Goal: Task Accomplishment & Management: Use online tool/utility

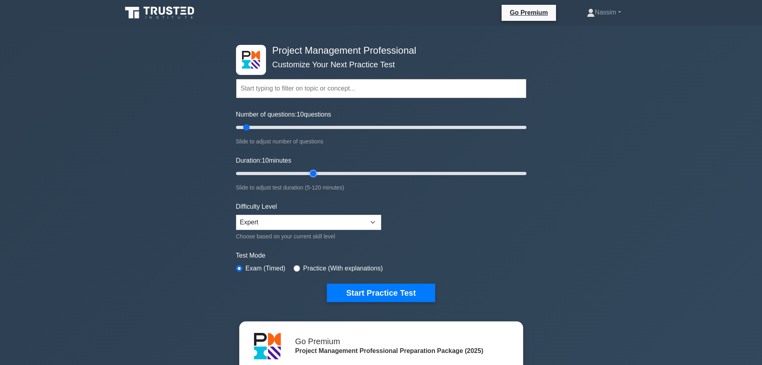
type input "35"
click at [311, 169] on input "Duration: 10 minutes" at bounding box center [381, 173] width 291 height 10
click at [310, 129] on input "Number of questions: 10 questions" at bounding box center [381, 127] width 291 height 10
drag, startPoint x: 310, startPoint y: 129, endPoint x: 283, endPoint y: 127, distance: 26.9
type input "35"
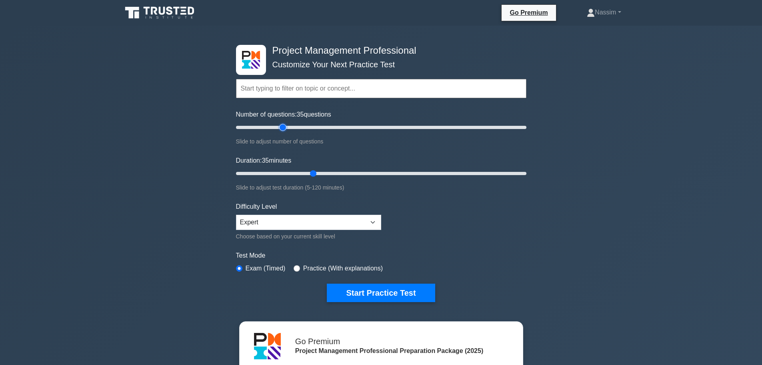
click at [283, 127] on input "Number of questions: 35 questions" at bounding box center [381, 127] width 291 height 10
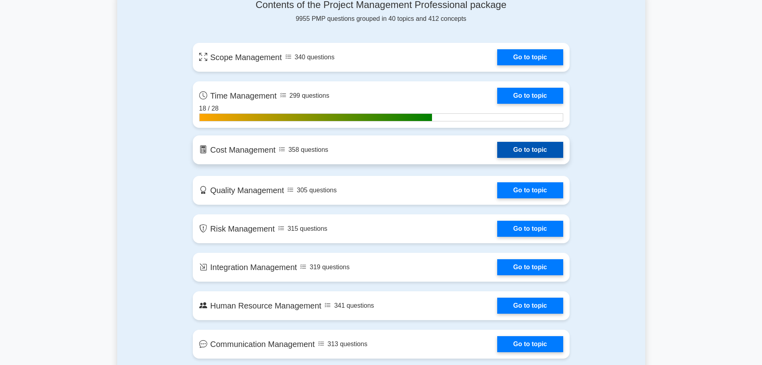
scroll to position [560, 0]
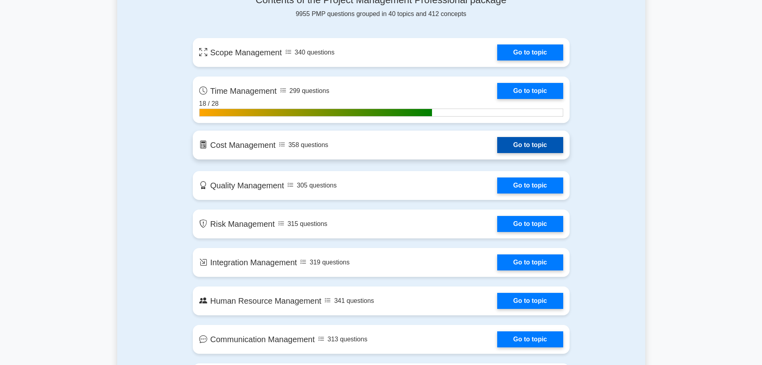
click at [497, 144] on link "Go to topic" at bounding box center [530, 145] width 66 height 16
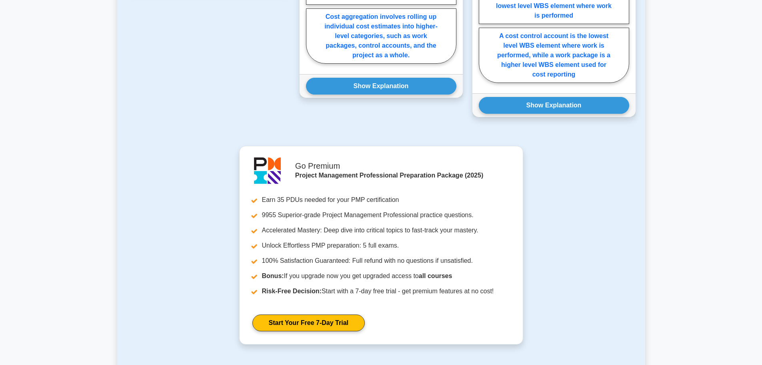
scroll to position [787, 0]
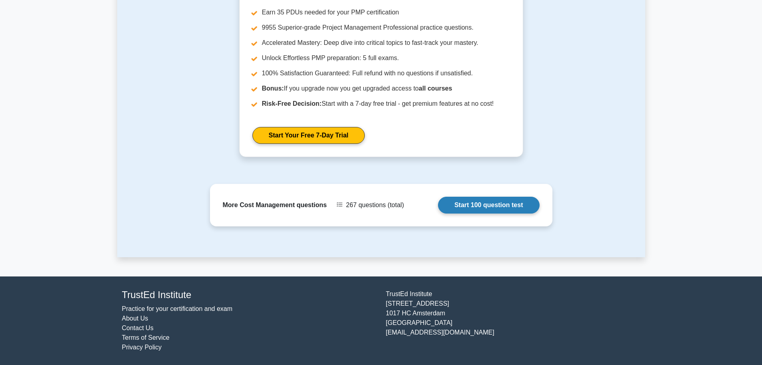
click at [505, 205] on link "Start 100 question test" at bounding box center [489, 204] width 102 height 17
